Goal: Task Accomplishment & Management: Use online tool/utility

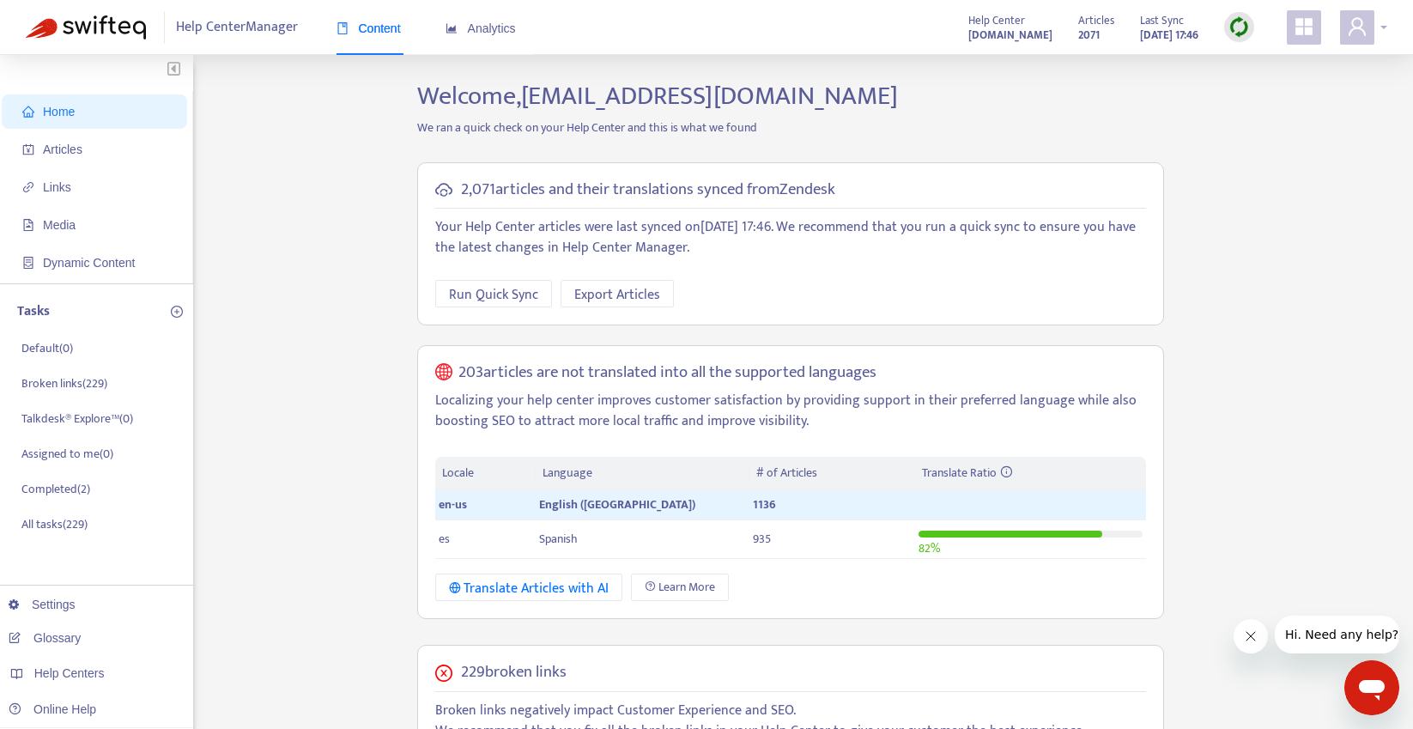
click at [1386, 27] on div at bounding box center [1363, 27] width 47 height 34
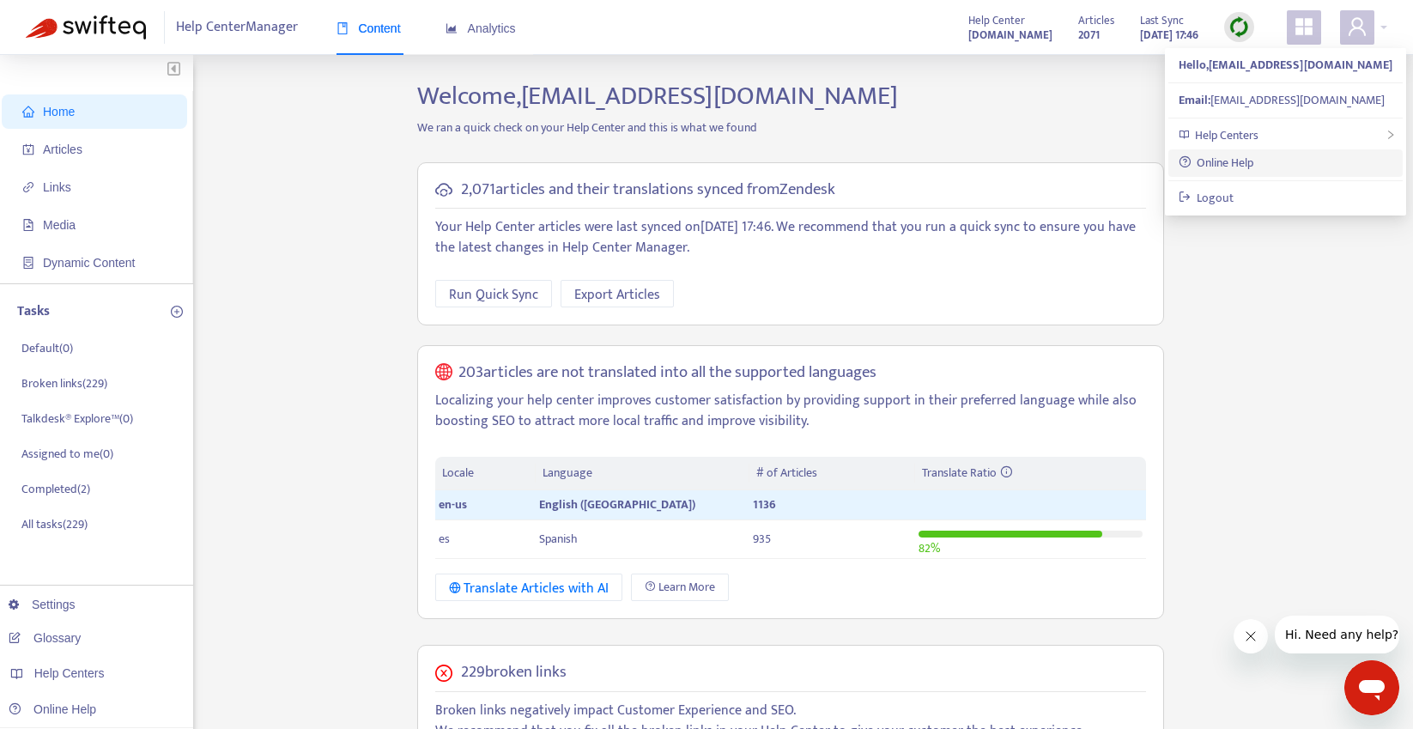
click at [1245, 163] on link "Online Help" at bounding box center [1216, 163] width 76 height 20
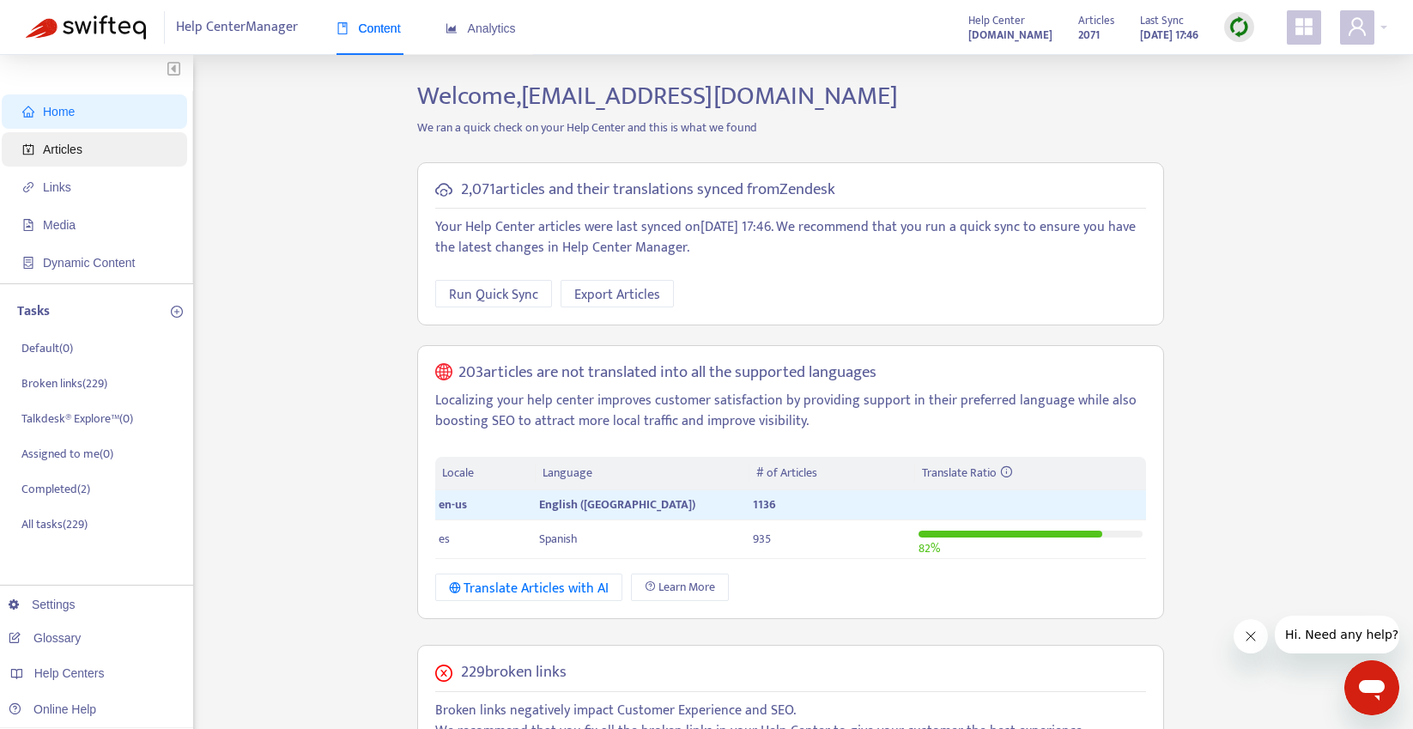
click at [97, 152] on span "Articles" at bounding box center [97, 149] width 151 height 34
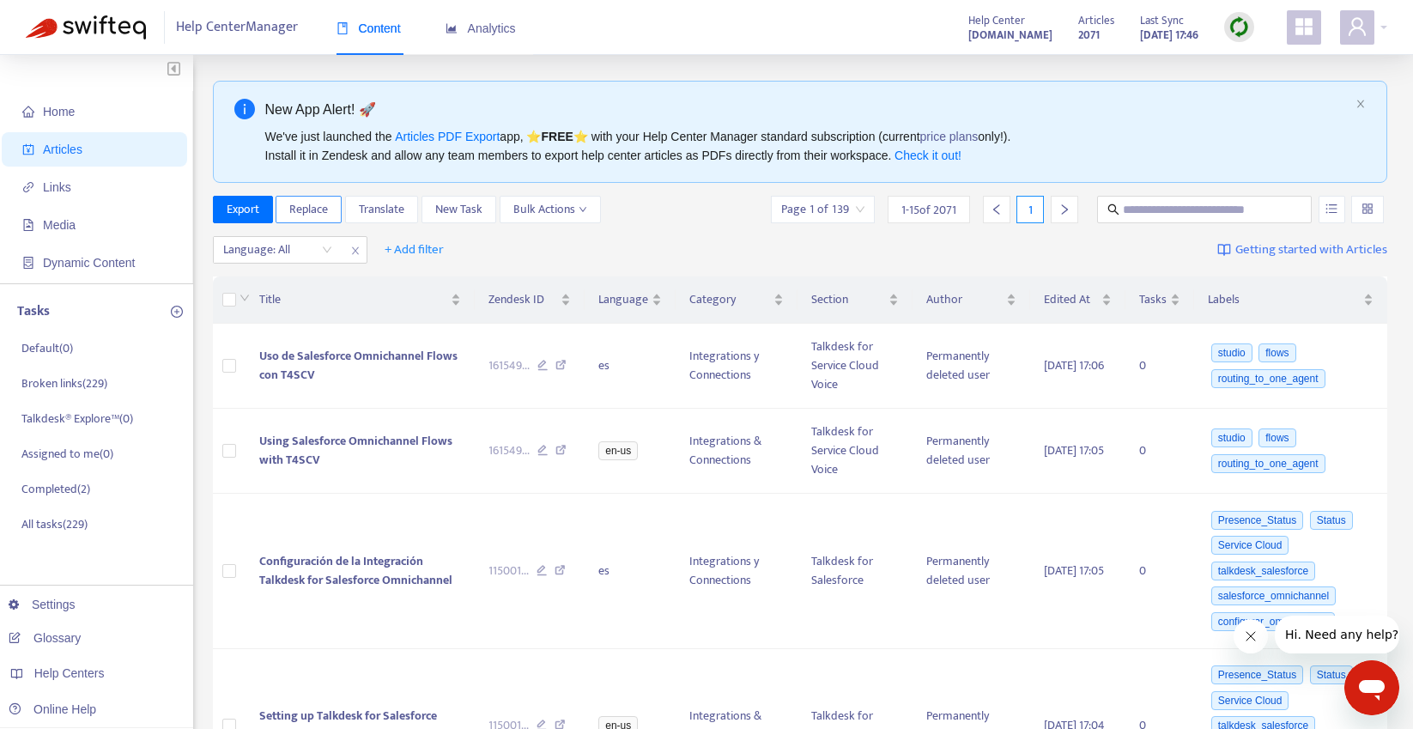
click at [318, 213] on span "Replace" at bounding box center [308, 209] width 39 height 19
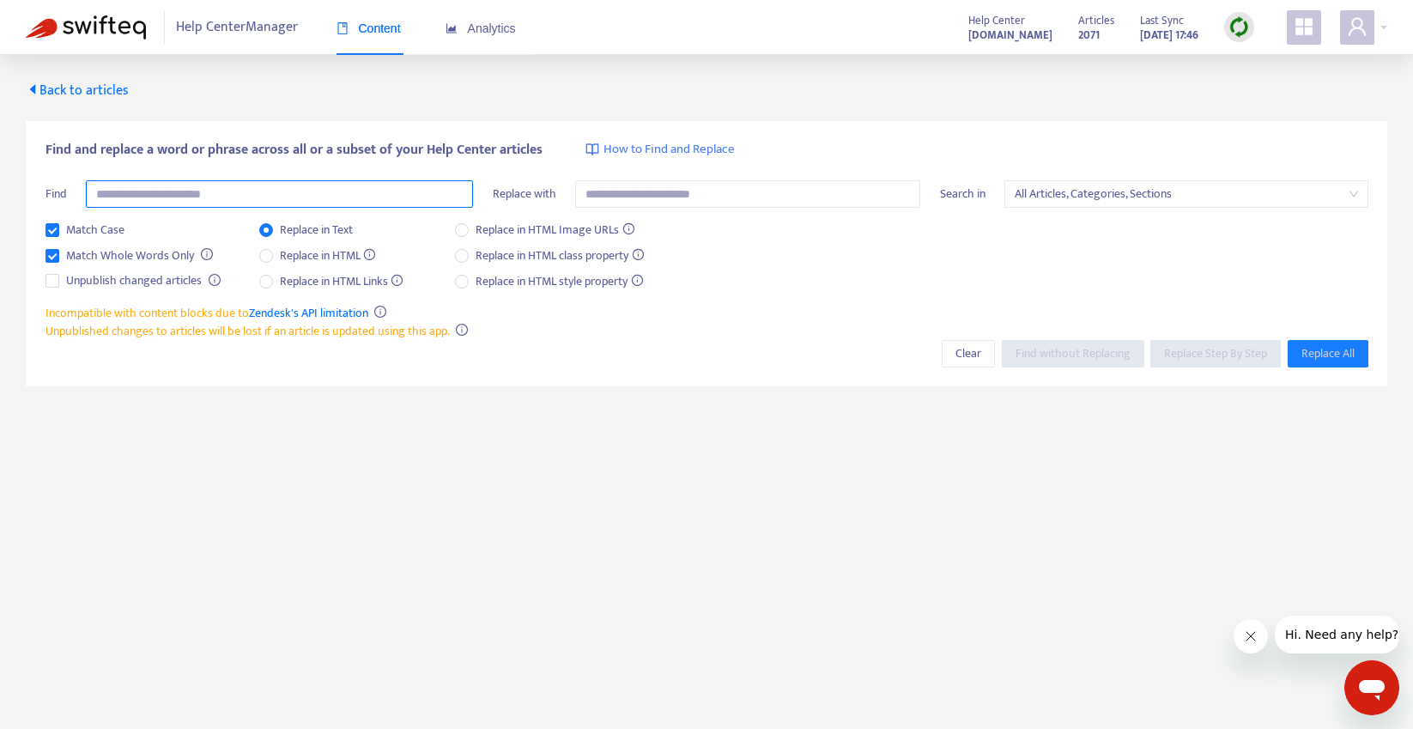
click at [161, 195] on input "text" at bounding box center [279, 193] width 387 height 27
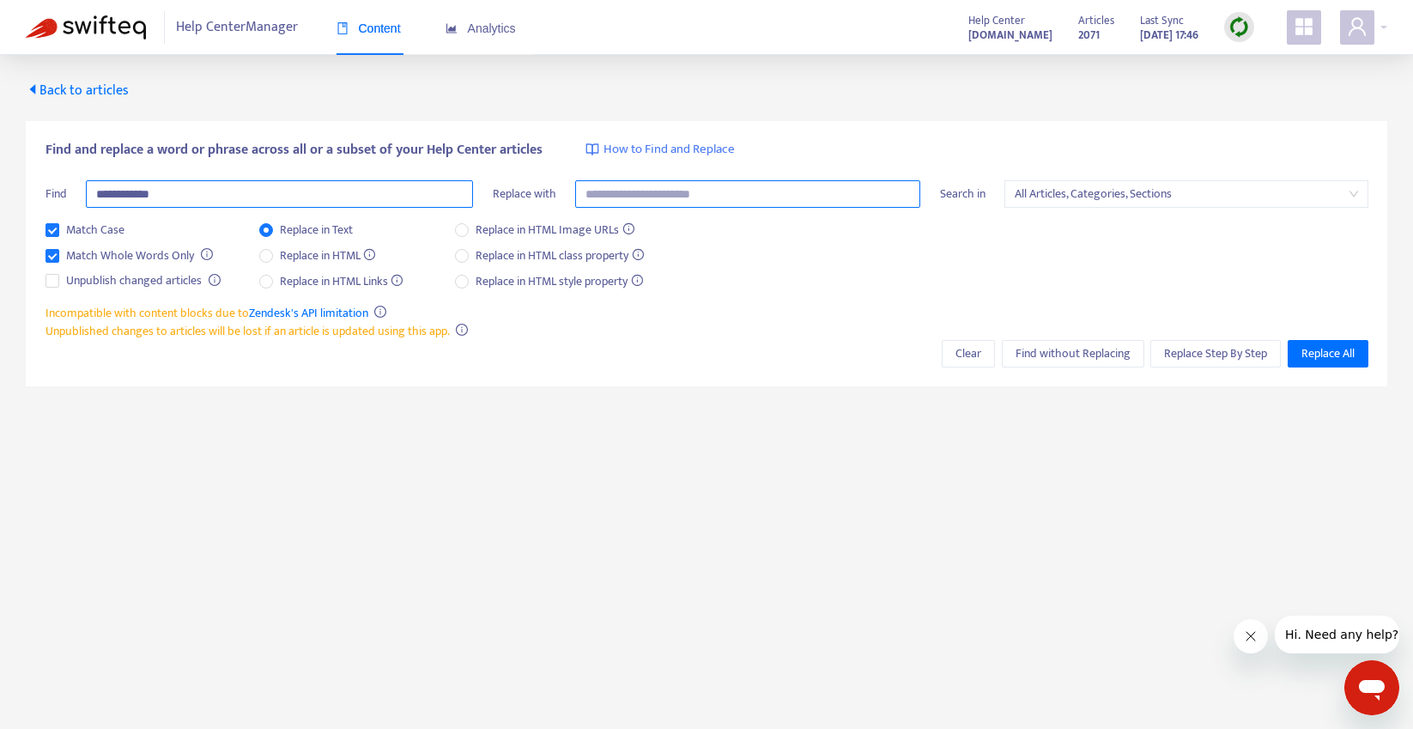
type input "**********"
click at [662, 197] on input "text" at bounding box center [747, 193] width 345 height 27
type input "**********"
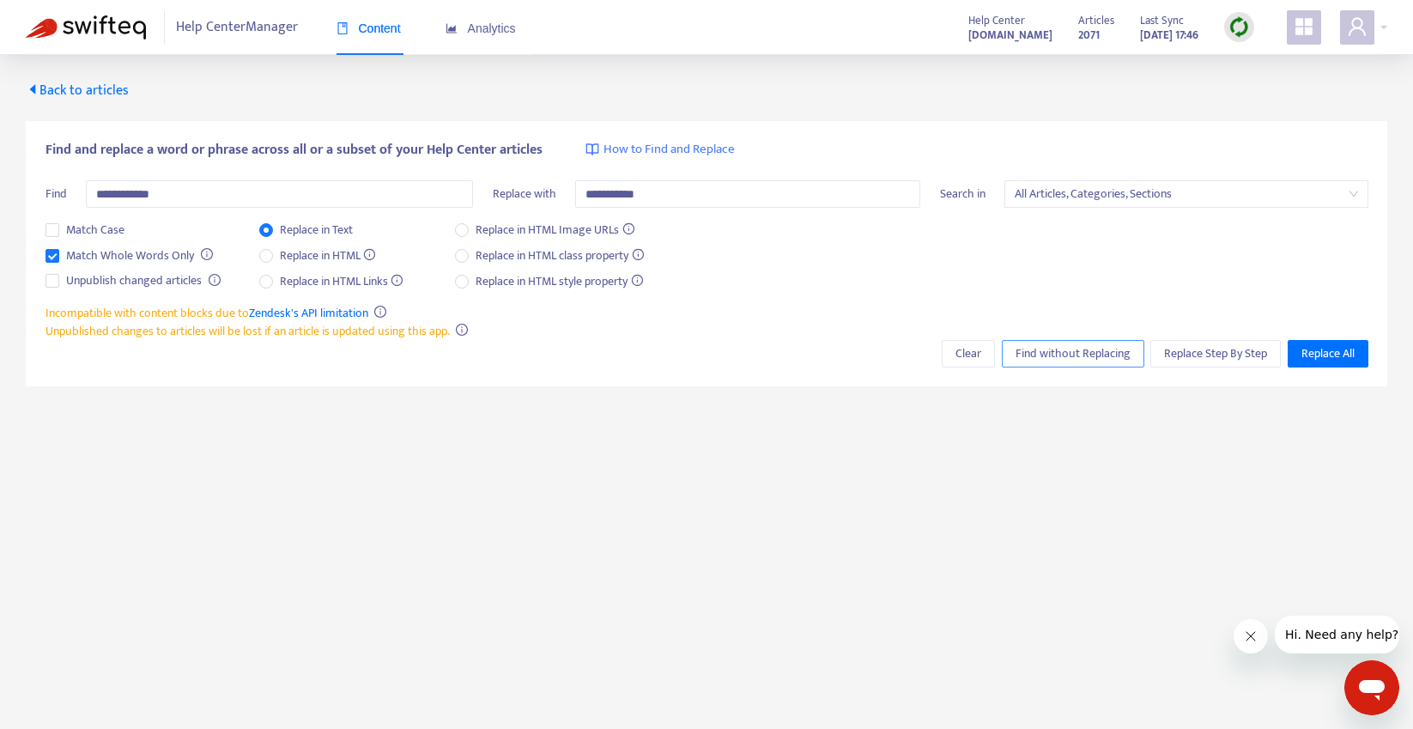
click at [1058, 348] on span "Find without Replacing" at bounding box center [1072, 353] width 115 height 19
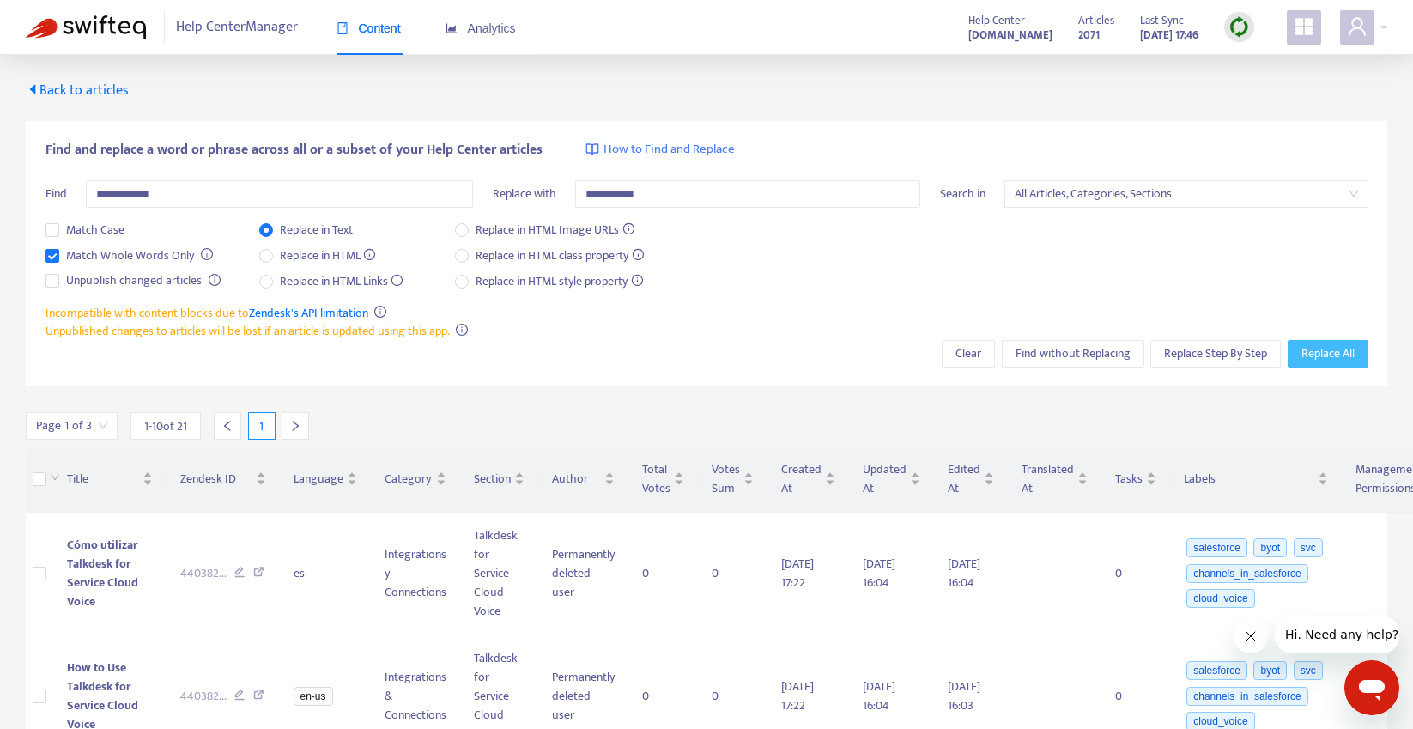
click at [1328, 351] on span "Replace All" at bounding box center [1327, 353] width 53 height 19
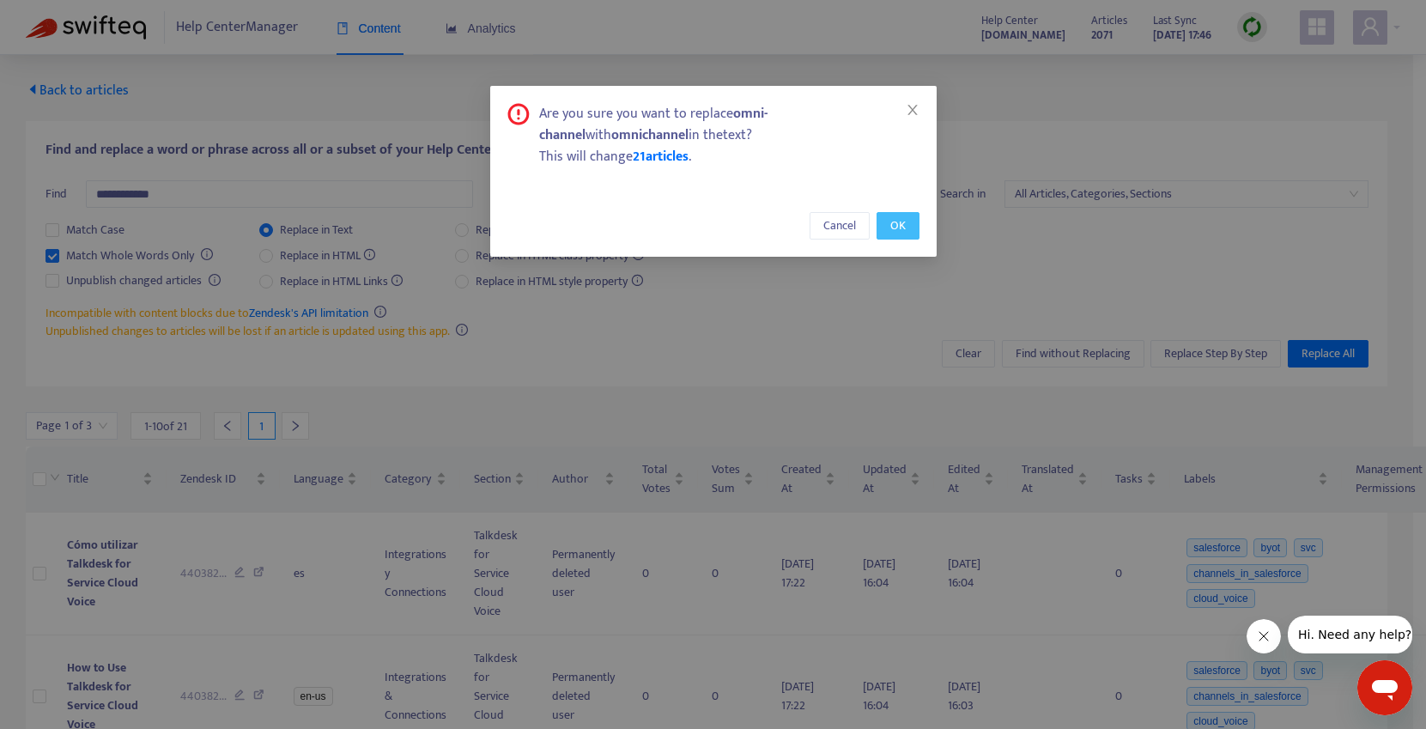
click at [905, 230] on button "OK" at bounding box center [897, 225] width 43 height 27
